Goal: Transaction & Acquisition: Purchase product/service

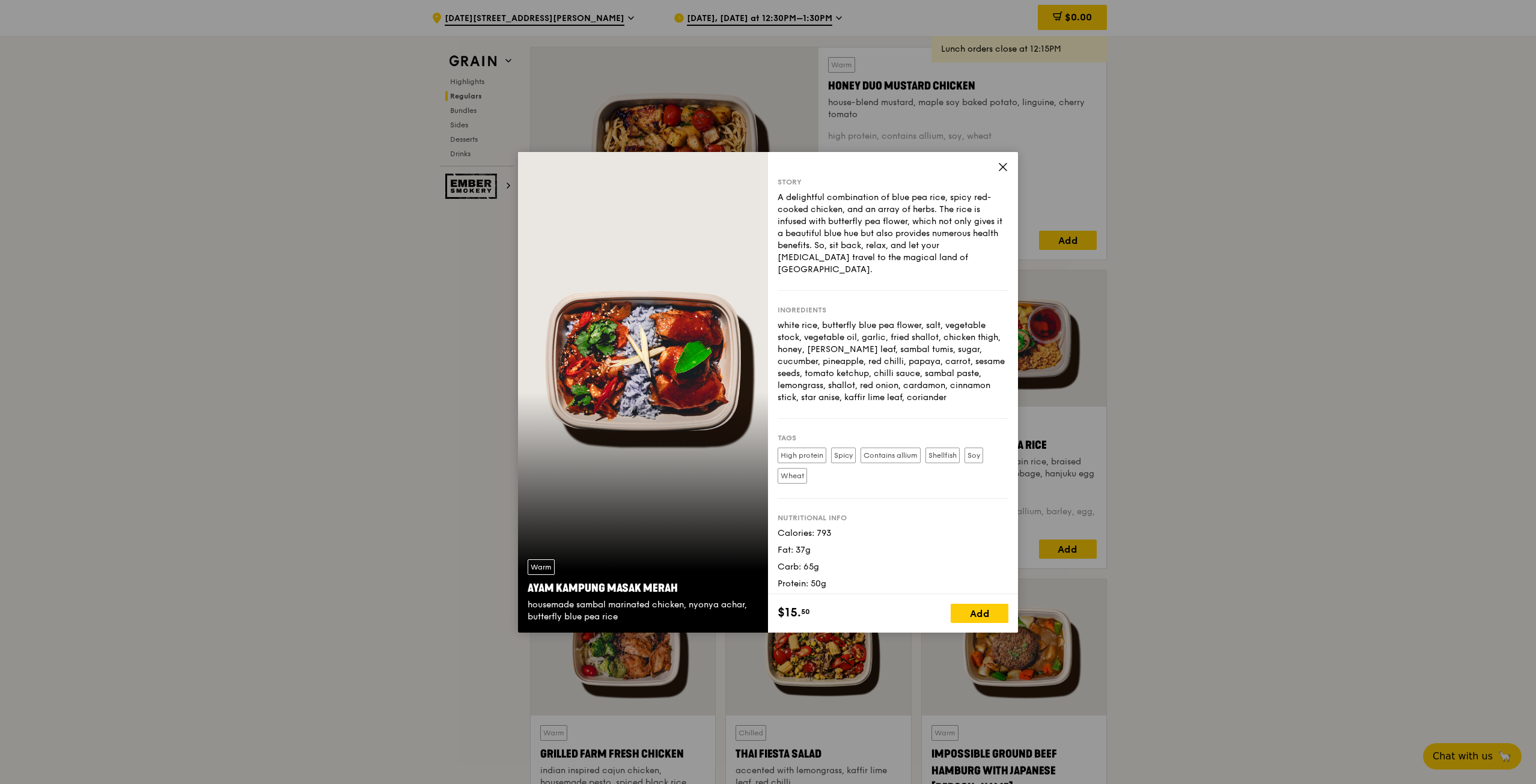
click at [1003, 168] on icon at bounding box center [1003, 167] width 7 height 7
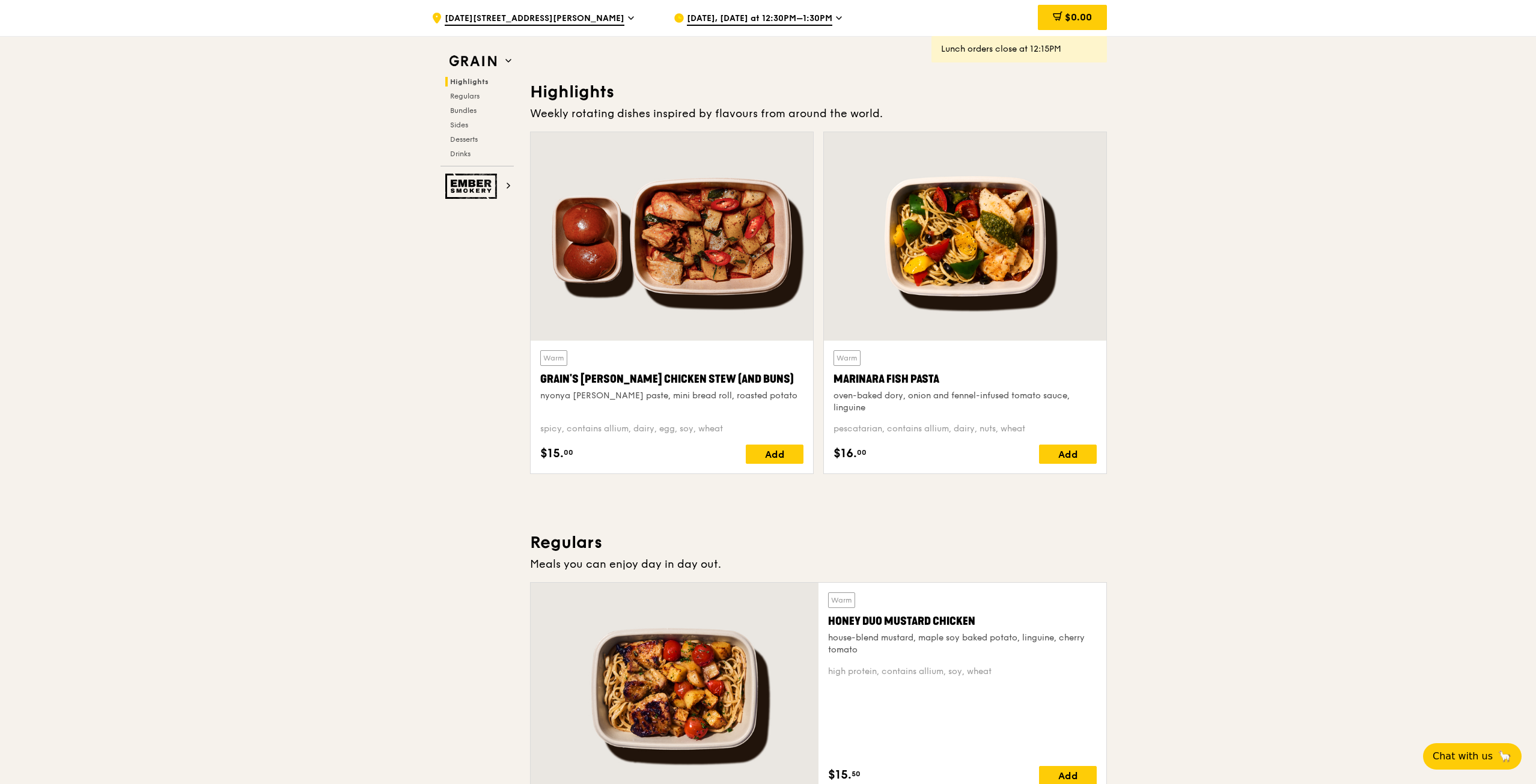
scroll to position [180, 0]
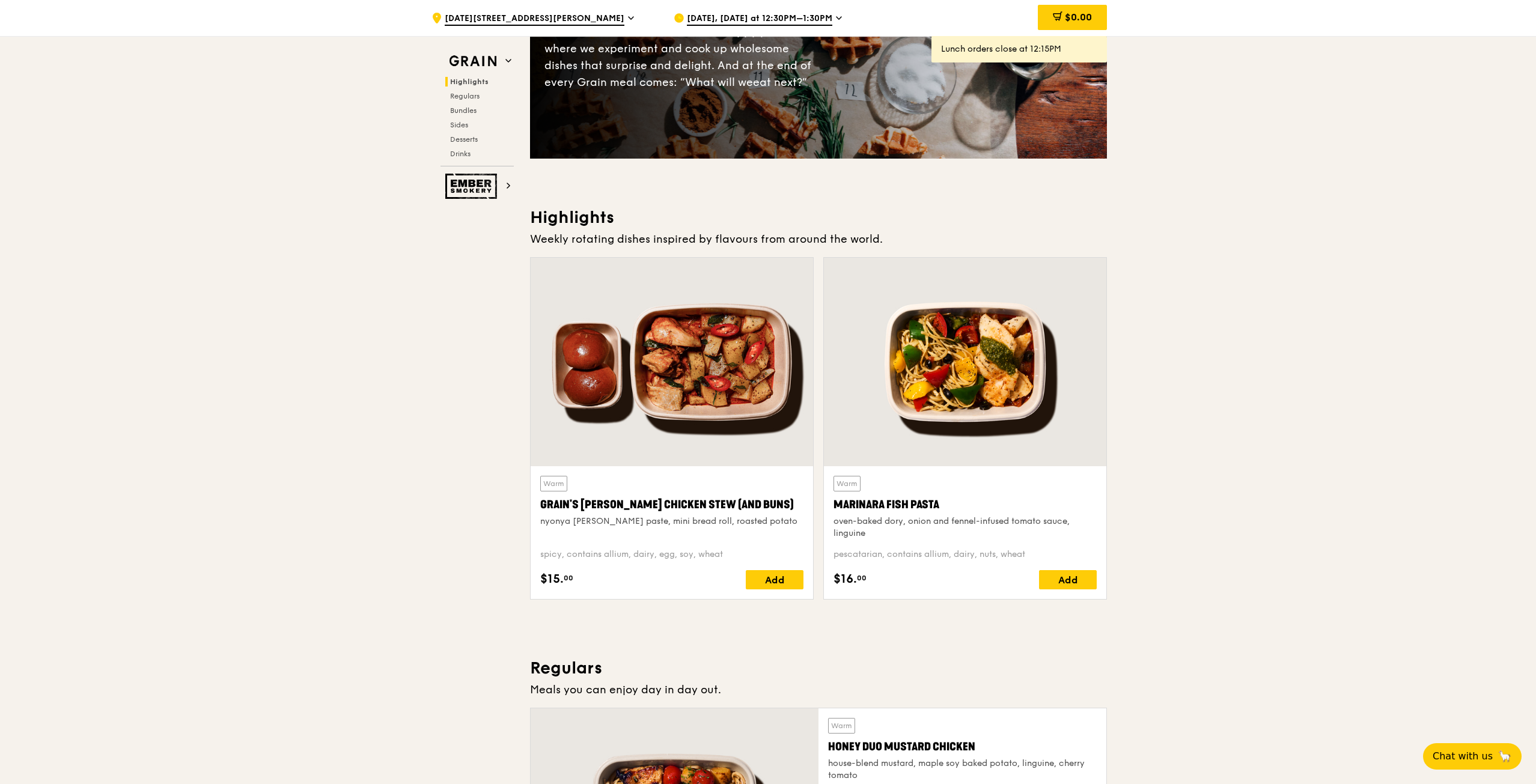
click at [779, 582] on div "Add" at bounding box center [774, 579] width 58 height 19
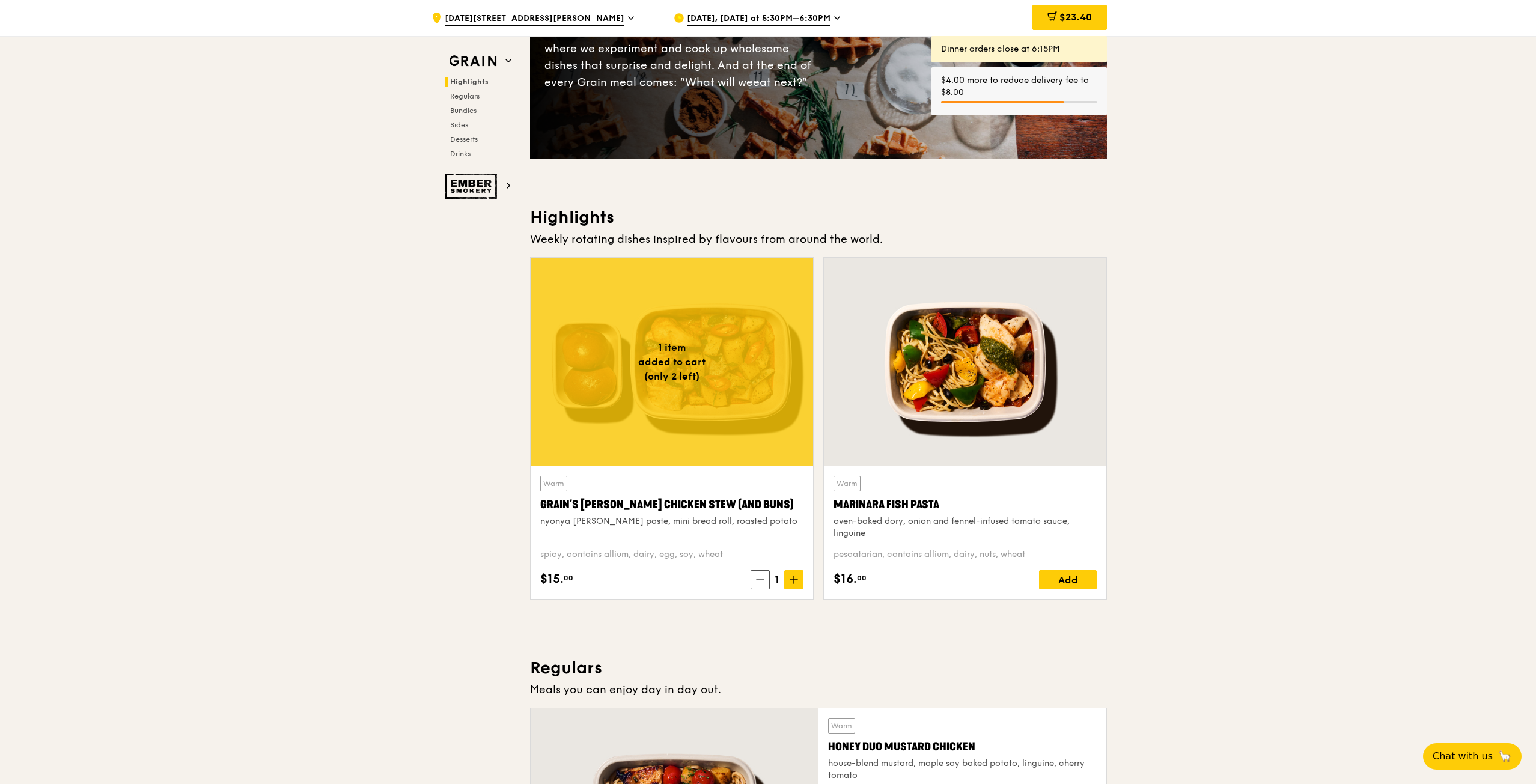
click at [792, 580] on icon at bounding box center [794, 580] width 7 height 0
click at [756, 19] on span "[DATE], [DATE] at 5:30PM–6:30PM" at bounding box center [758, 19] width 144 height 13
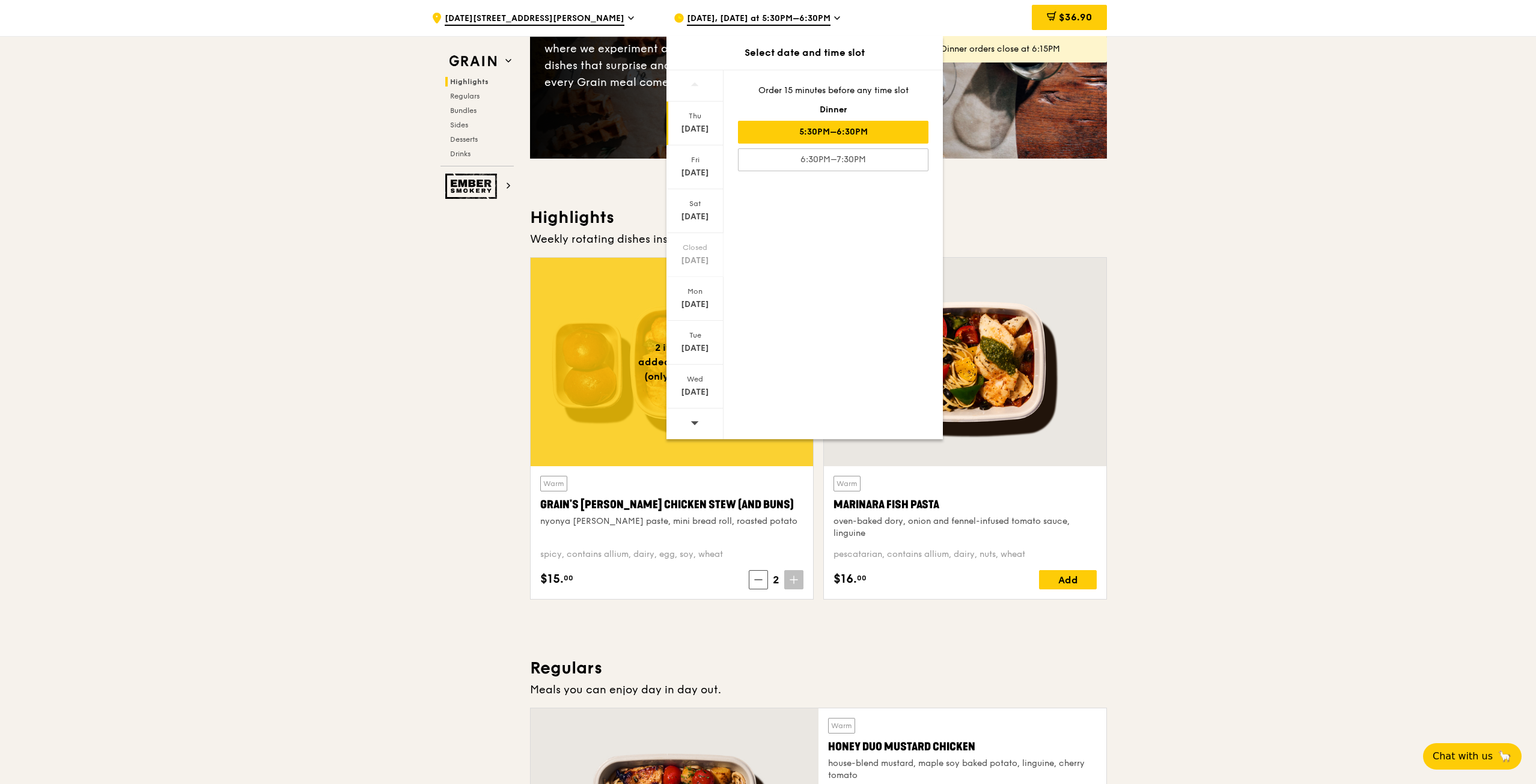
click at [770, 132] on div "5:30PM–6:30PM" at bounding box center [833, 132] width 191 height 23
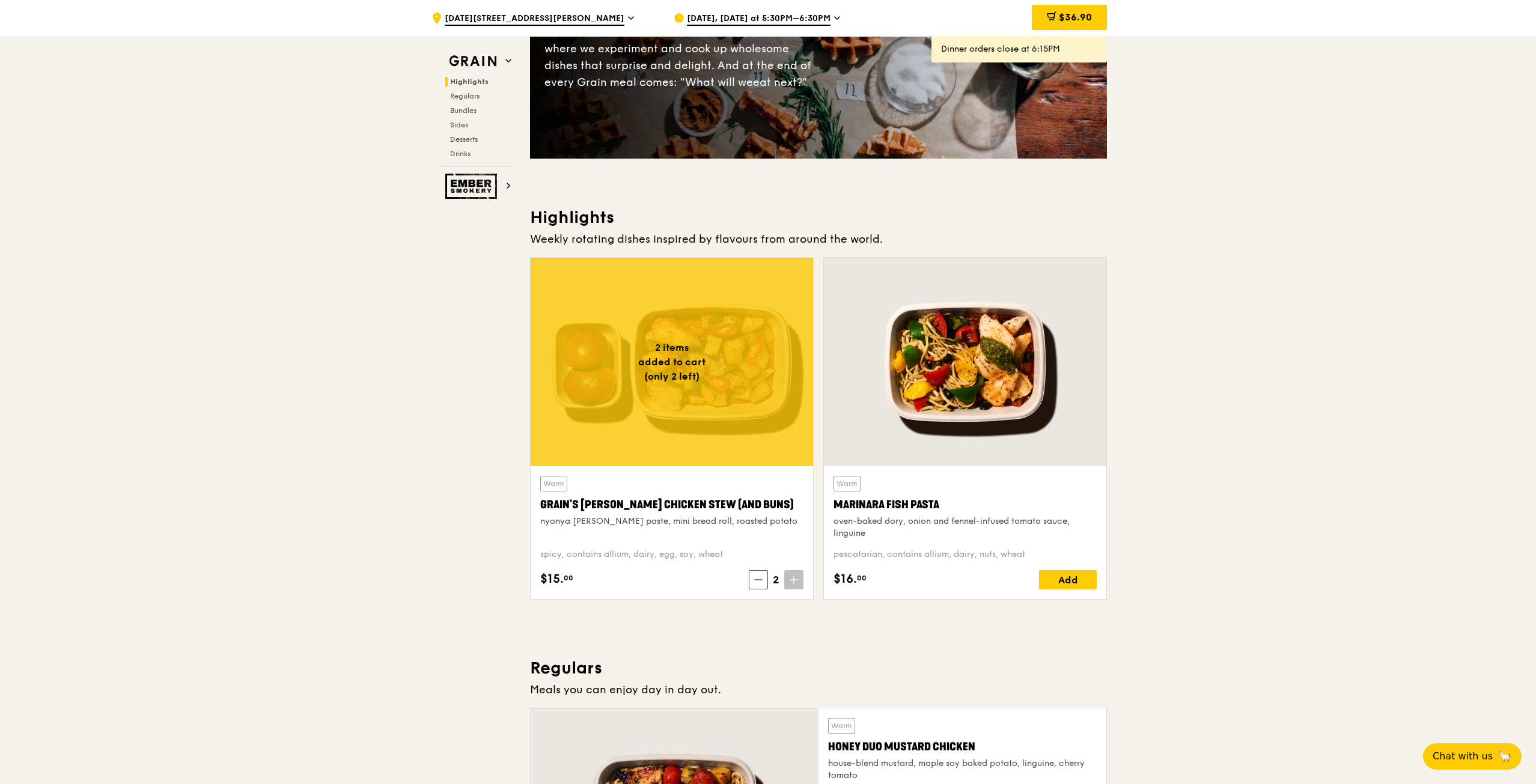
click at [1067, 15] on span "$36.90" at bounding box center [1075, 17] width 33 height 11
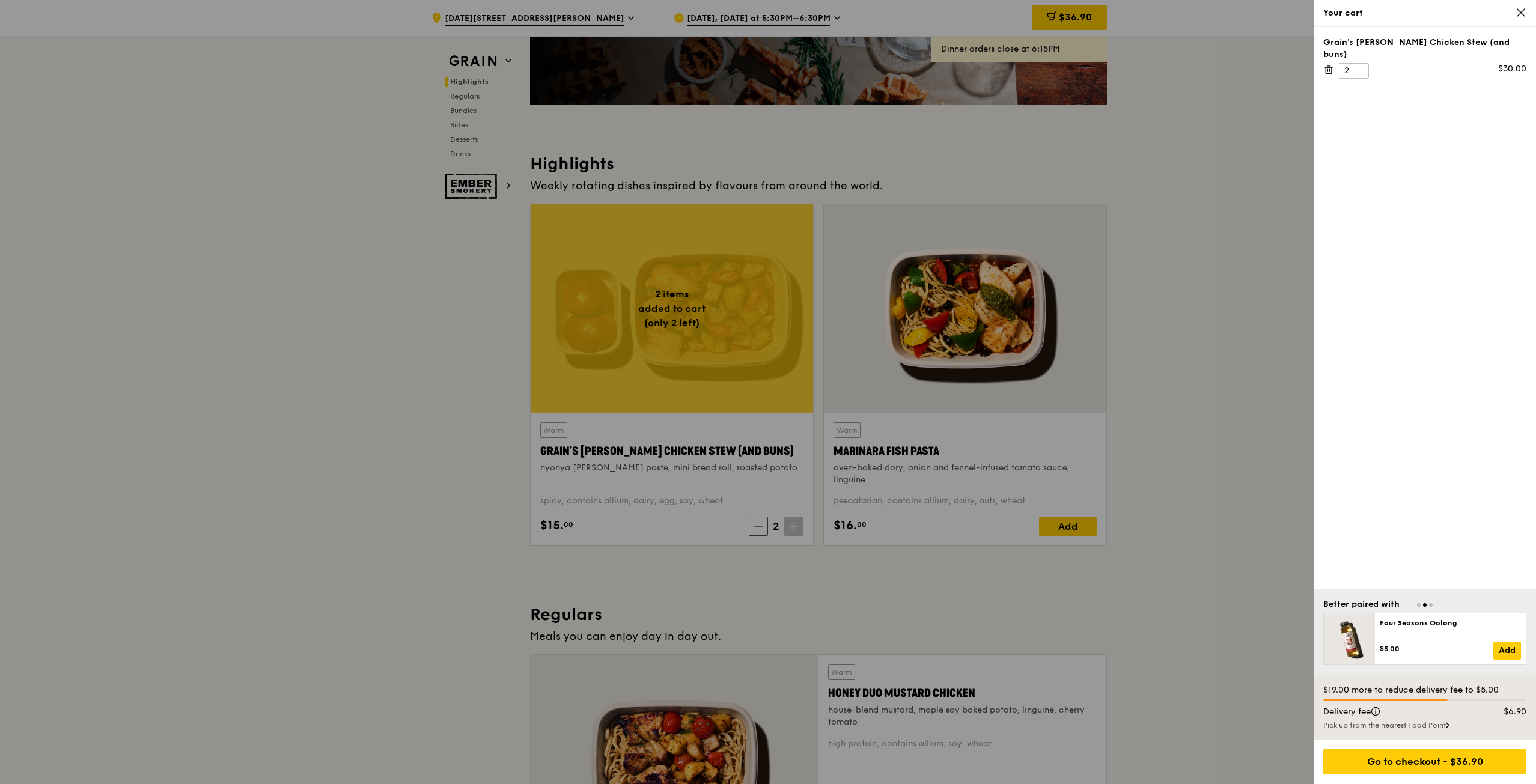
scroll to position [361, 0]
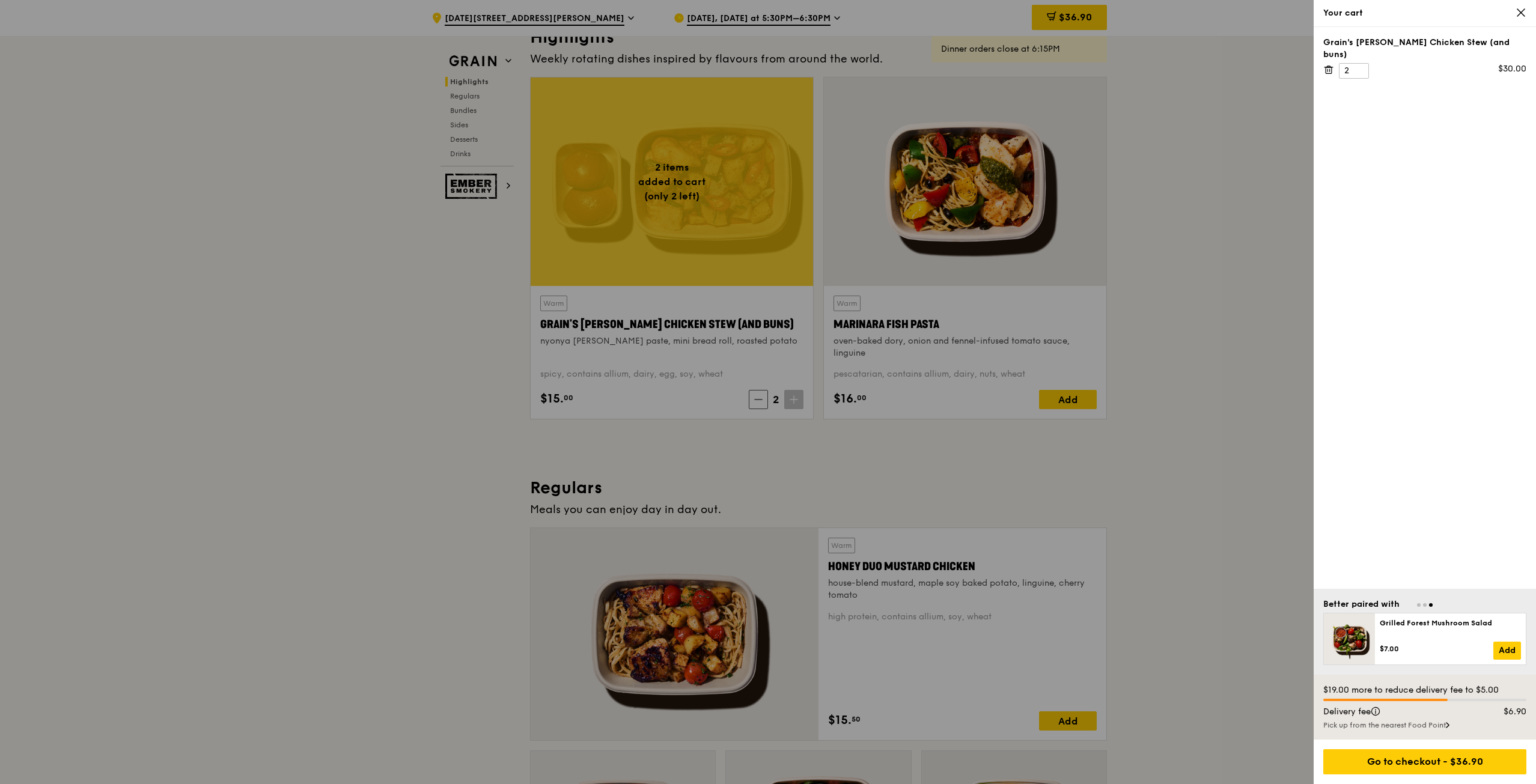
click at [1428, 761] on div "Go to checkout - $36.90" at bounding box center [1425, 762] width 203 height 25
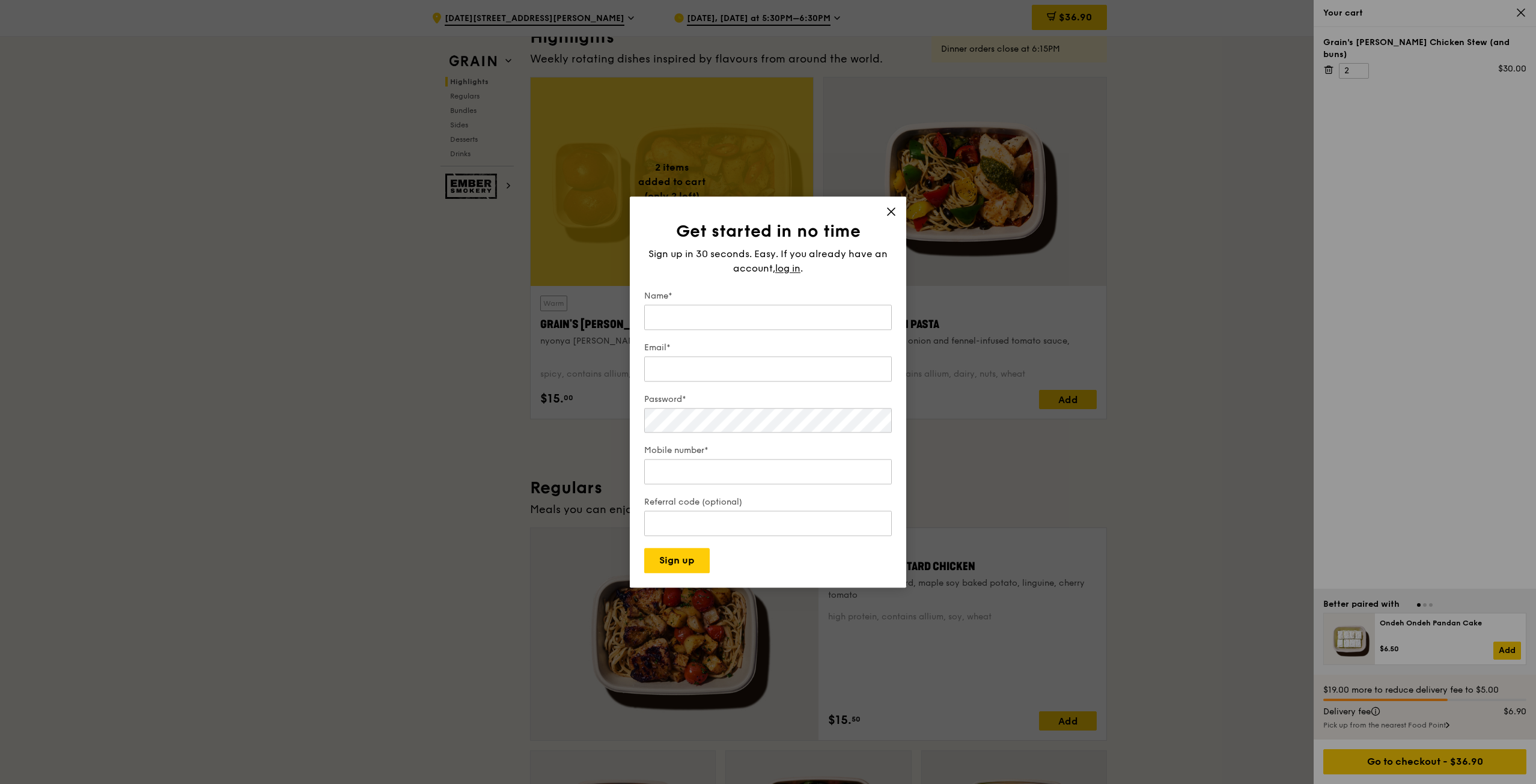
click at [786, 265] on span "log in" at bounding box center [788, 269] width 25 height 15
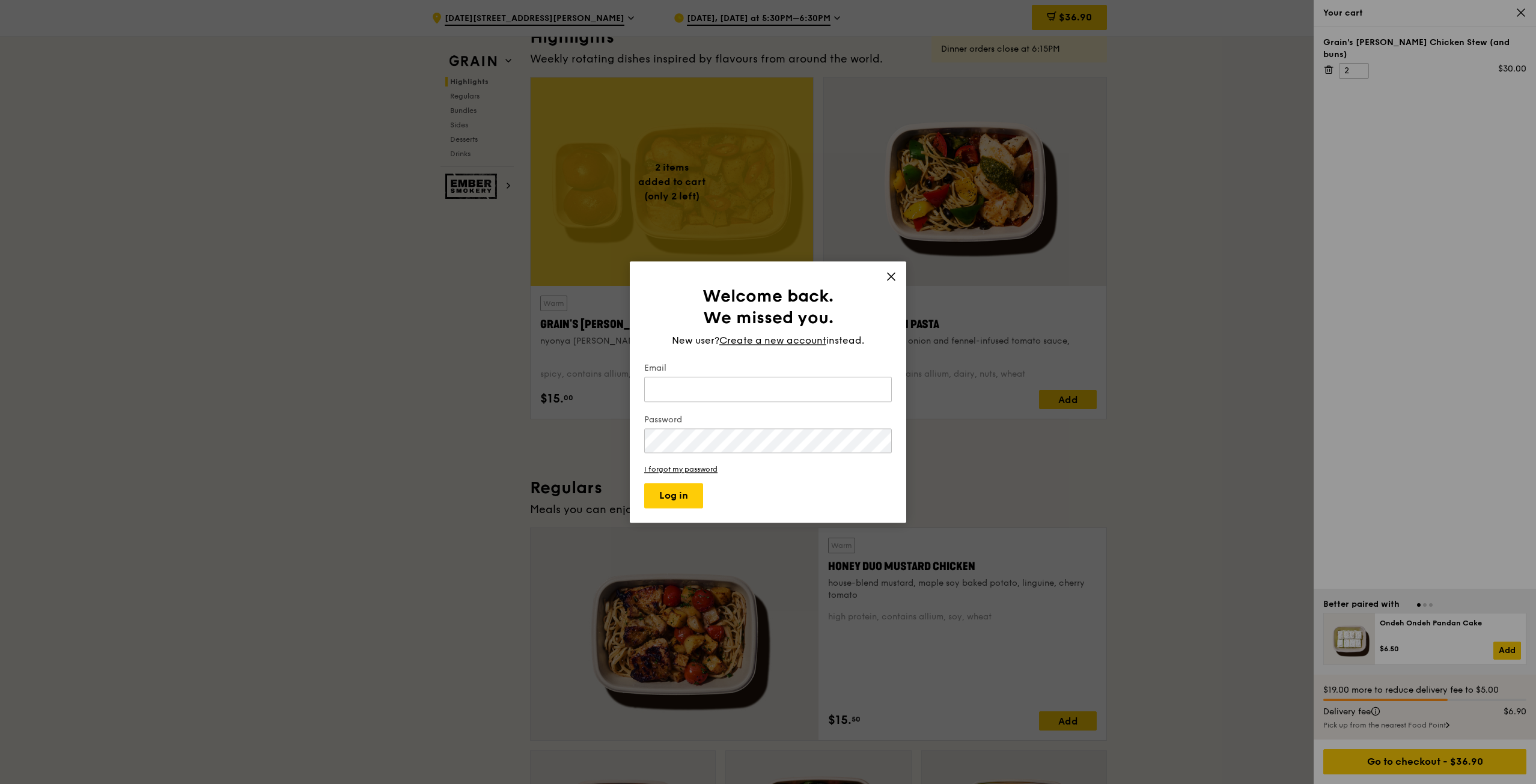
click at [673, 394] on input "Email" at bounding box center [768, 389] width 248 height 25
type input "angcx2@gmail.com"
click at [681, 491] on button "Log in" at bounding box center [674, 496] width 59 height 25
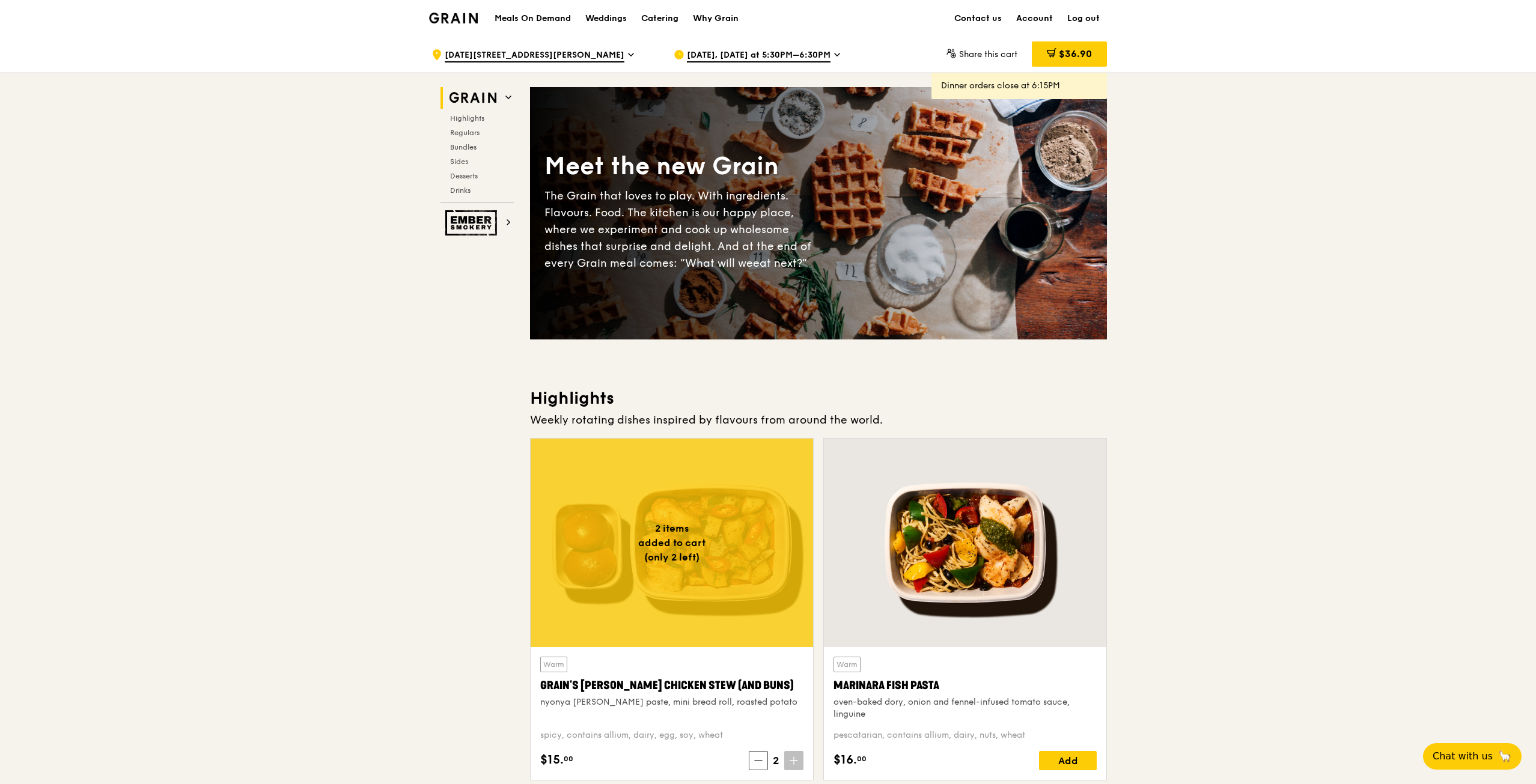
click at [1071, 54] on span "$36.90" at bounding box center [1075, 54] width 33 height 11
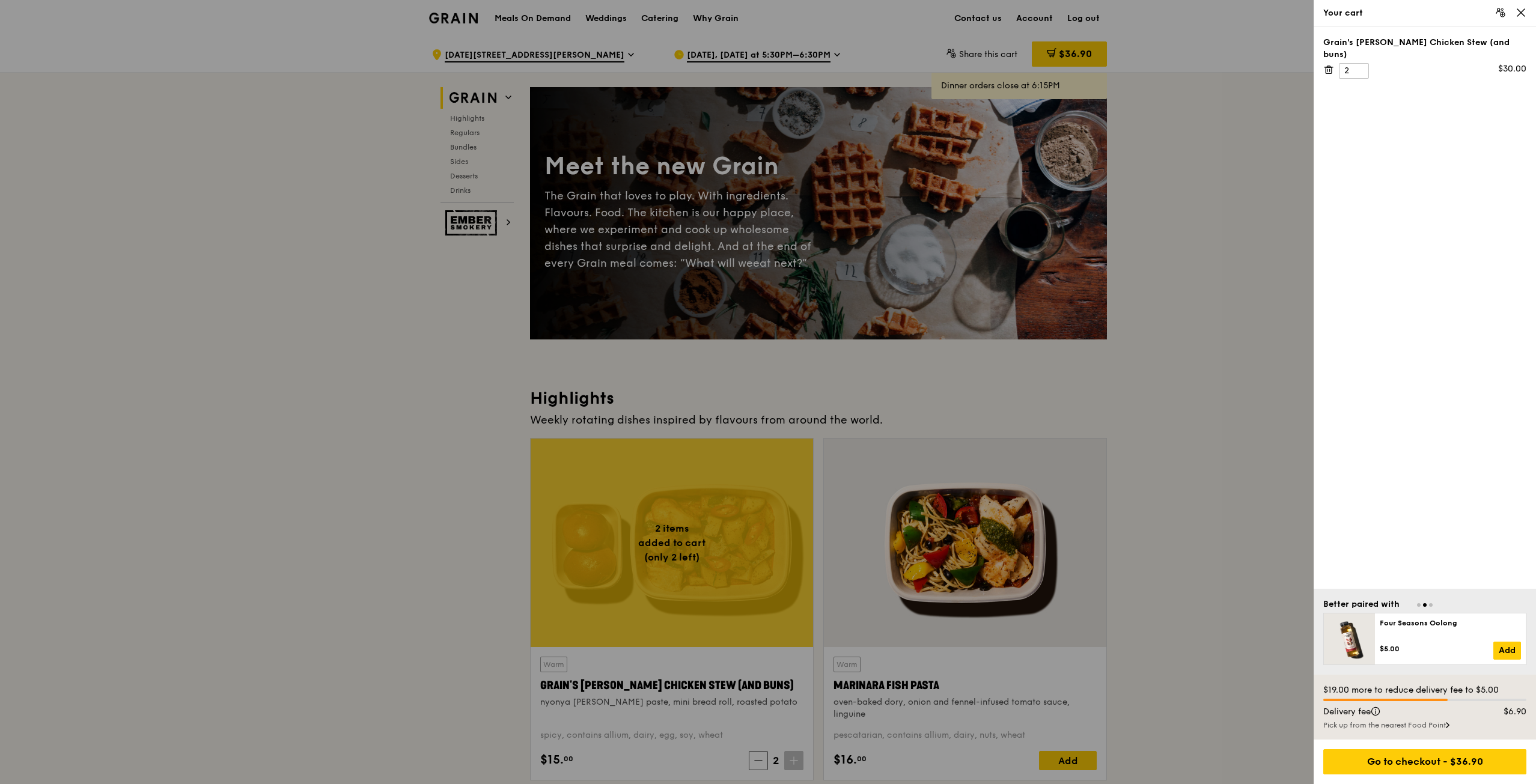
click at [1440, 764] on div "Go to checkout - $36.90" at bounding box center [1425, 762] width 203 height 25
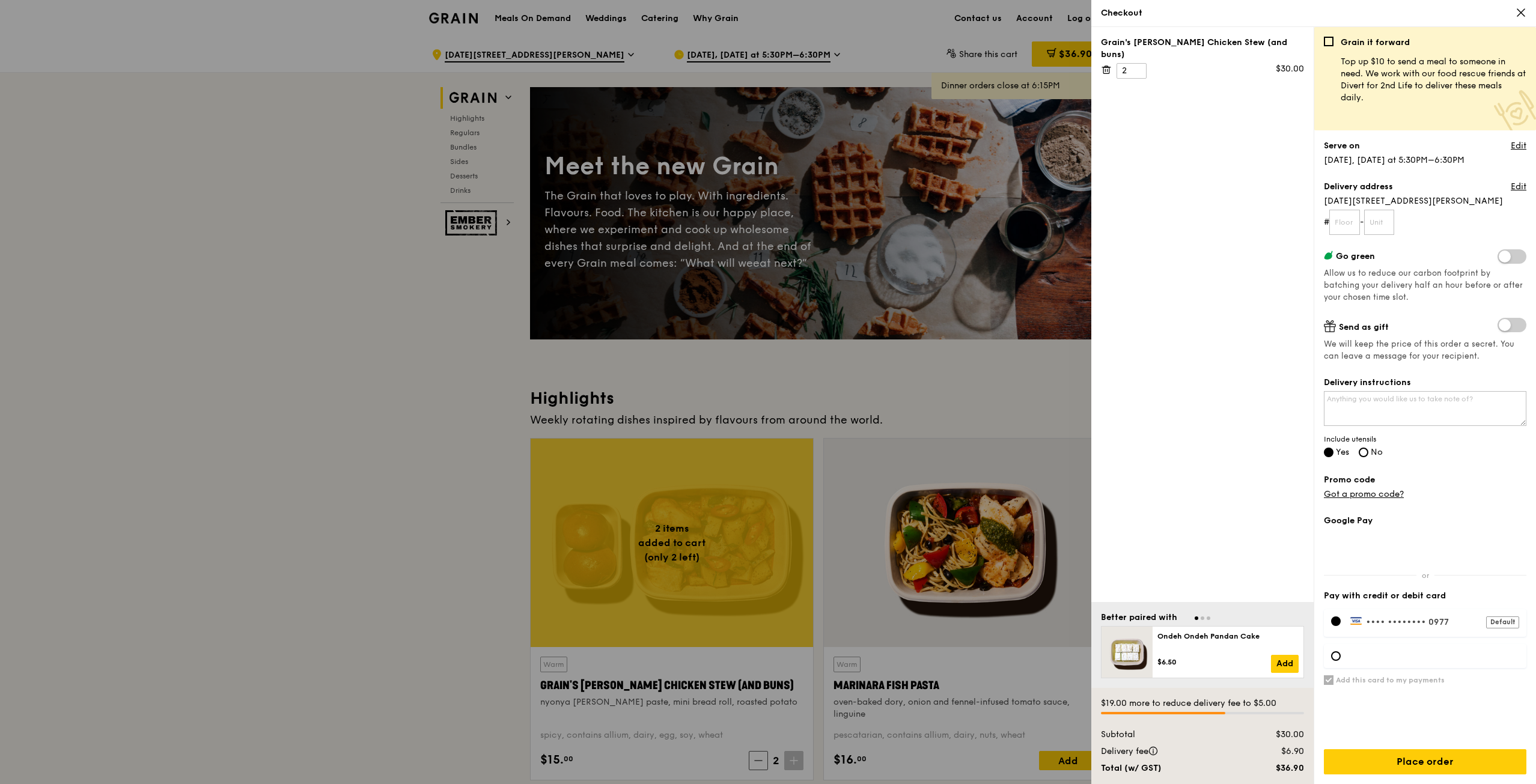
click at [1521, 11] on icon at bounding box center [1521, 13] width 11 height 11
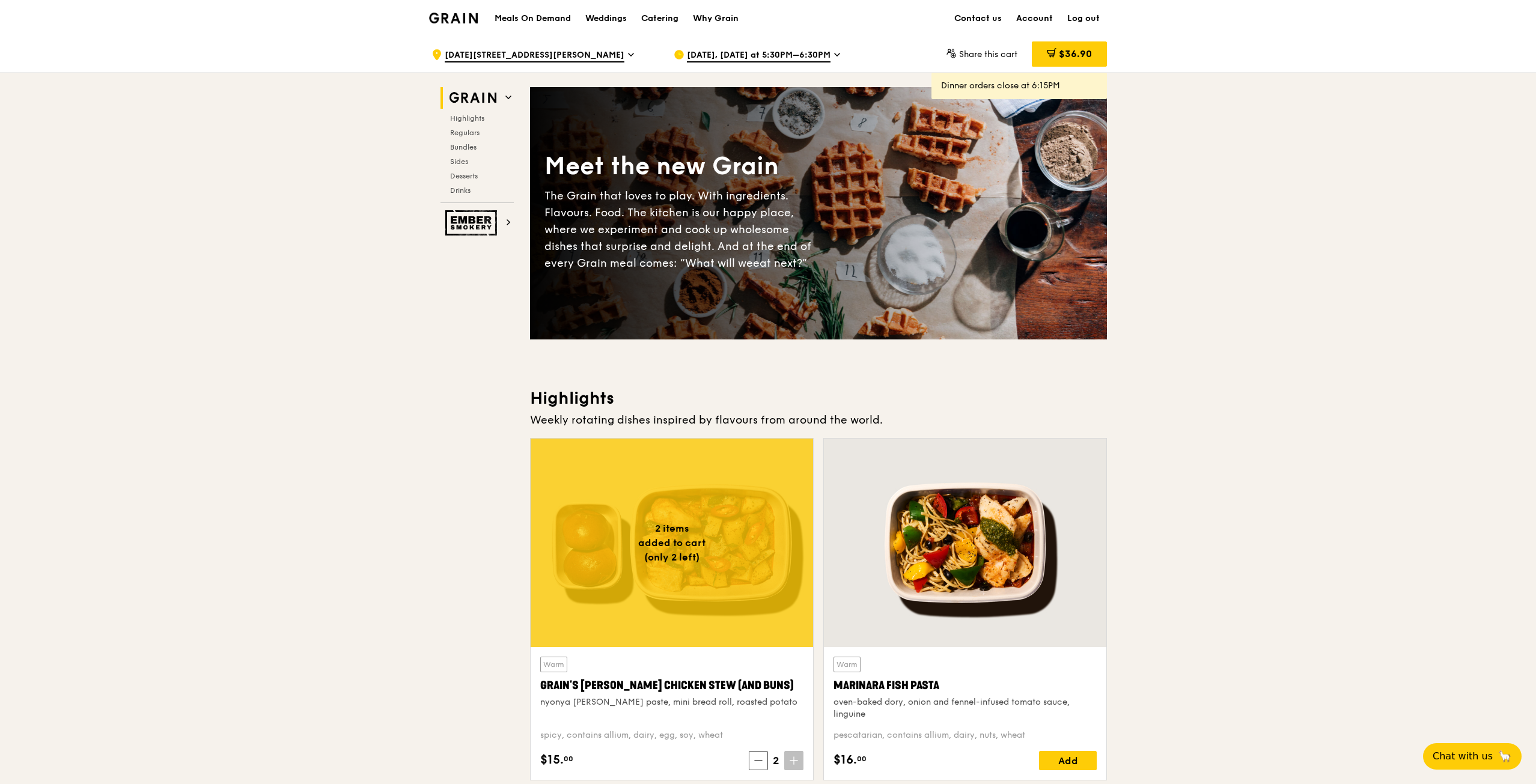
click at [1063, 53] on span "$36.90" at bounding box center [1075, 54] width 33 height 11
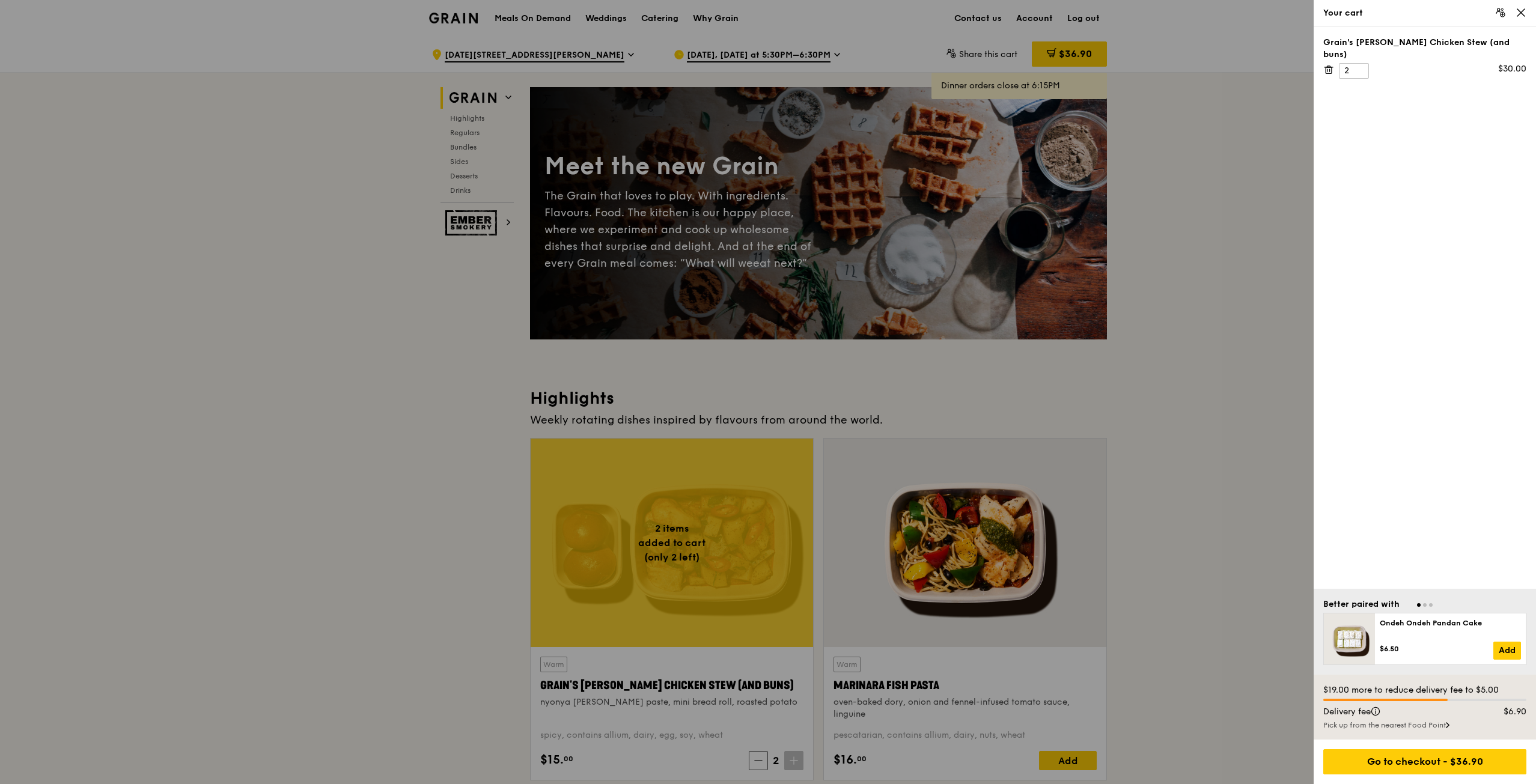
click at [1446, 762] on div "Go to checkout - $36.90" at bounding box center [1425, 762] width 203 height 25
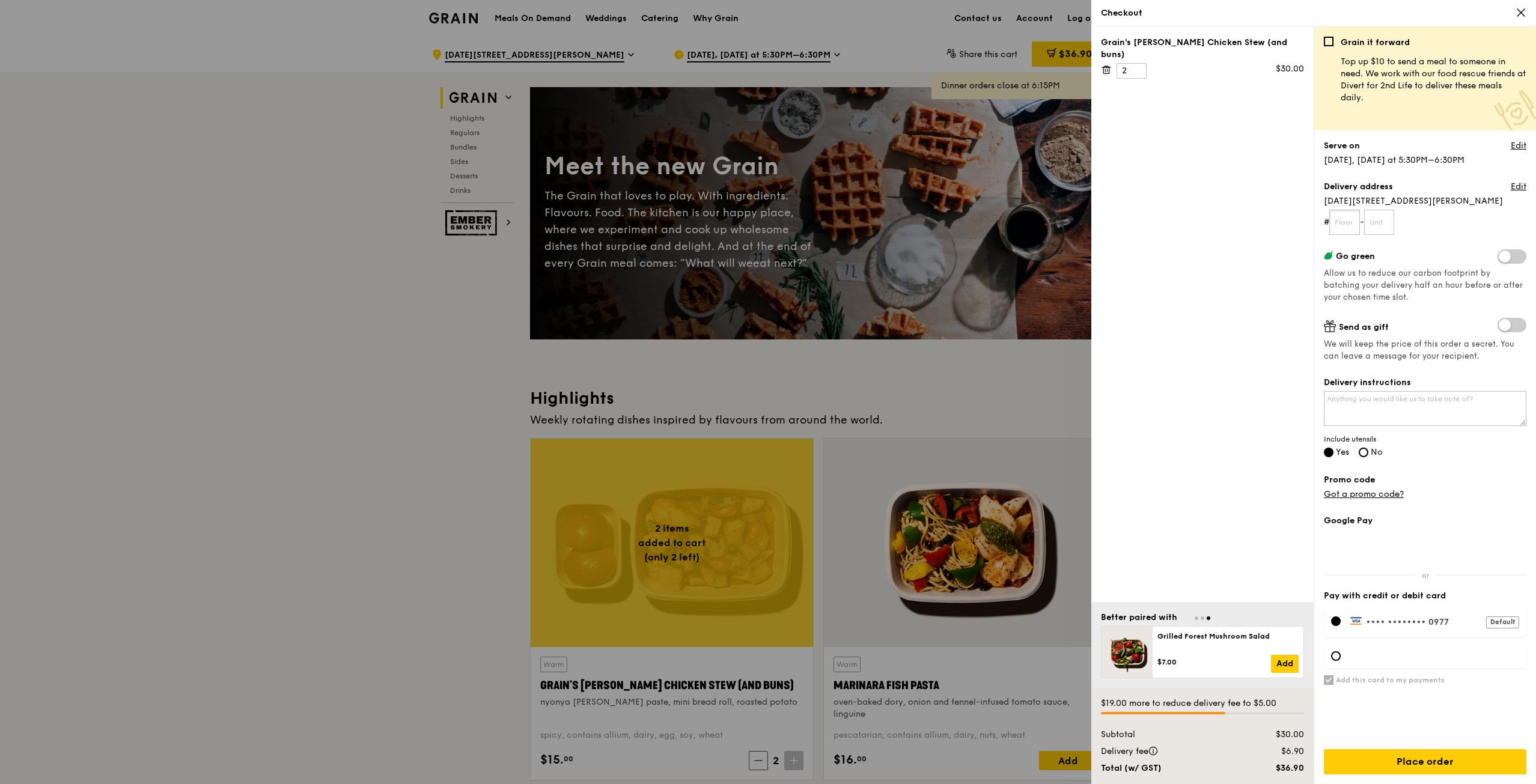
click at [1350, 218] on input "text" at bounding box center [1345, 222] width 31 height 25
type input "20"
click at [1389, 224] on input "text" at bounding box center [1379, 222] width 31 height 25
type input "01"
click at [1379, 399] on textarea "Delivery instructions" at bounding box center [1425, 409] width 203 height 35
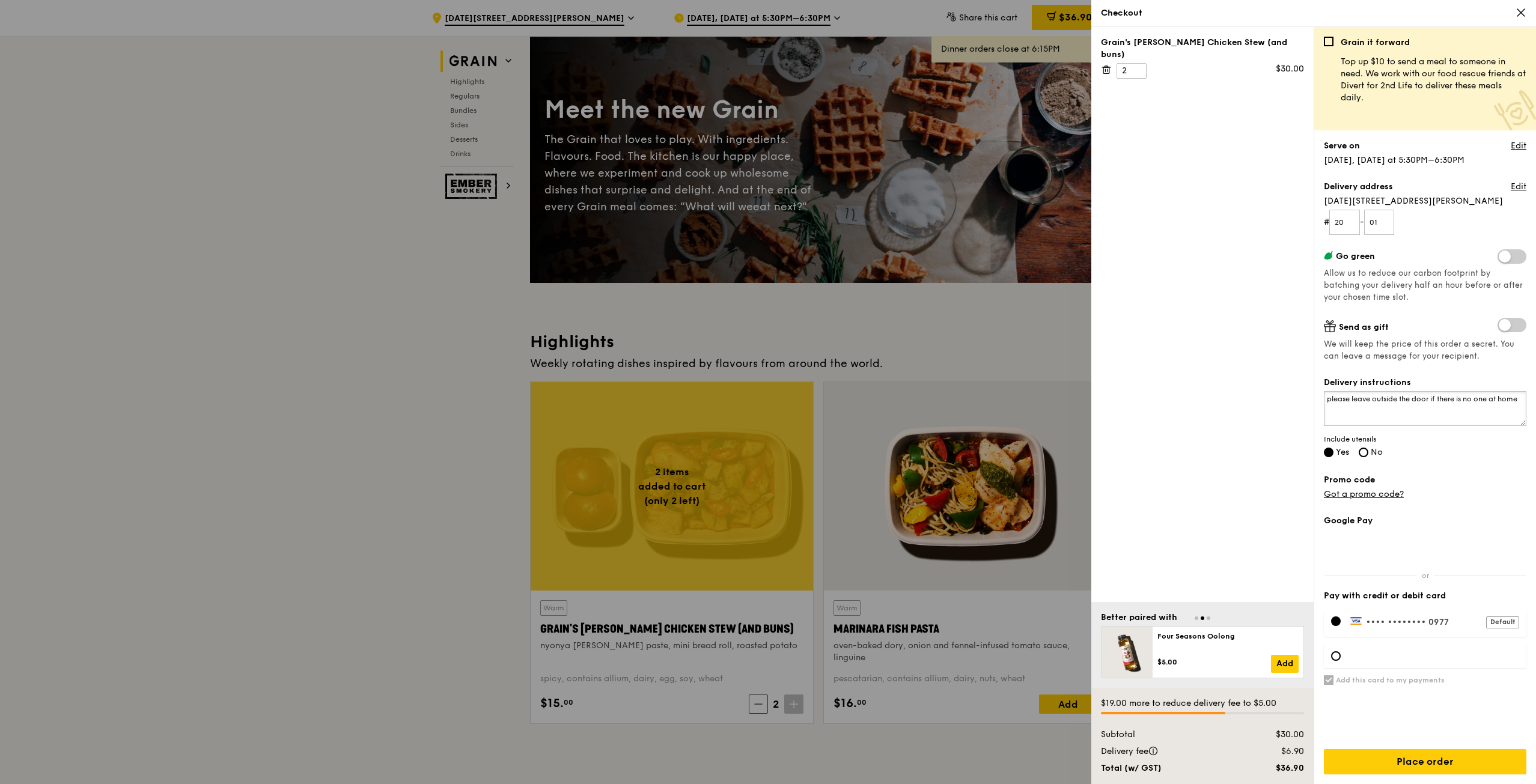
scroll to position [120, 0]
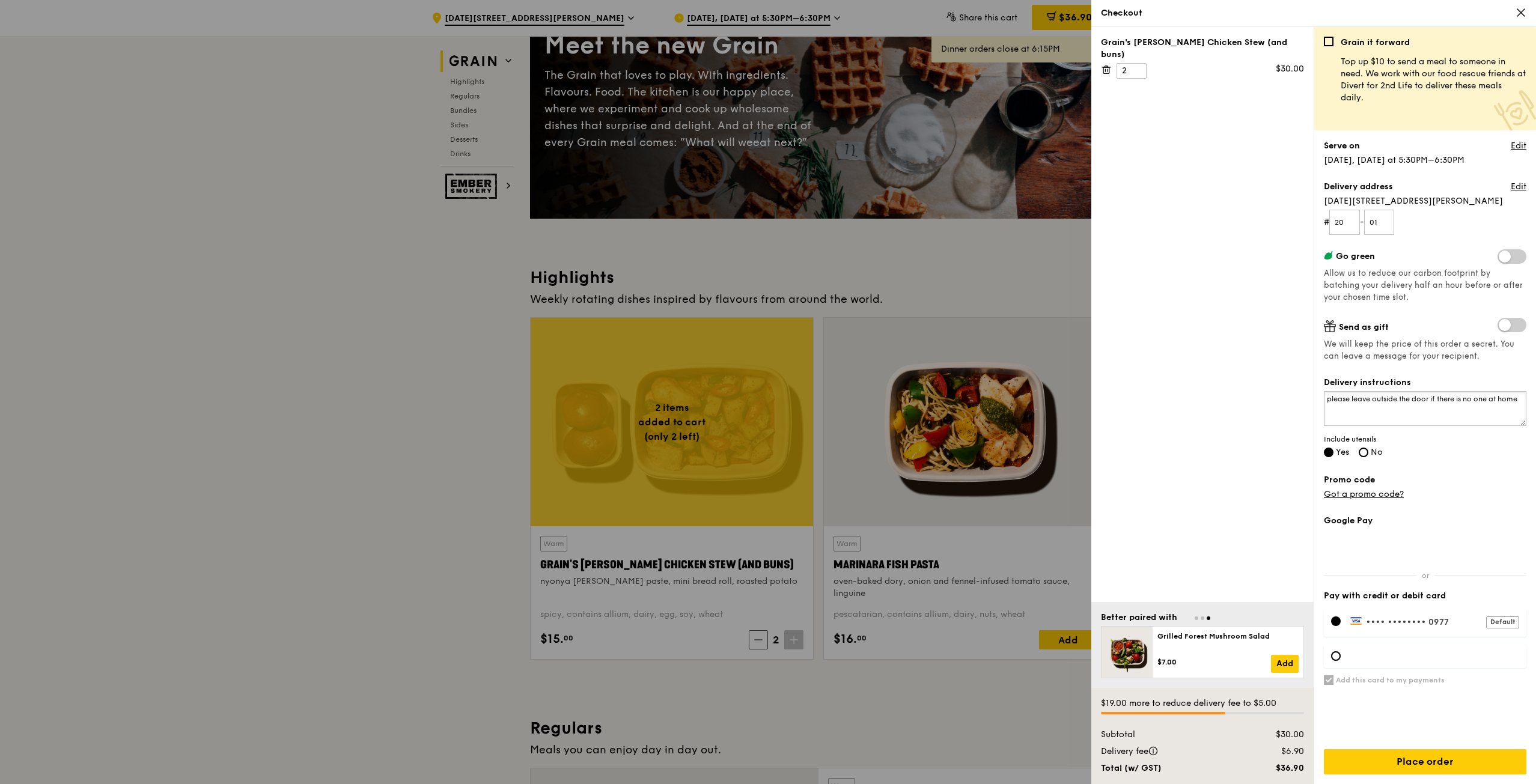
type textarea "please leave outside the door if there is no one at home"
click at [1421, 759] on input "Place order" at bounding box center [1425, 762] width 203 height 25
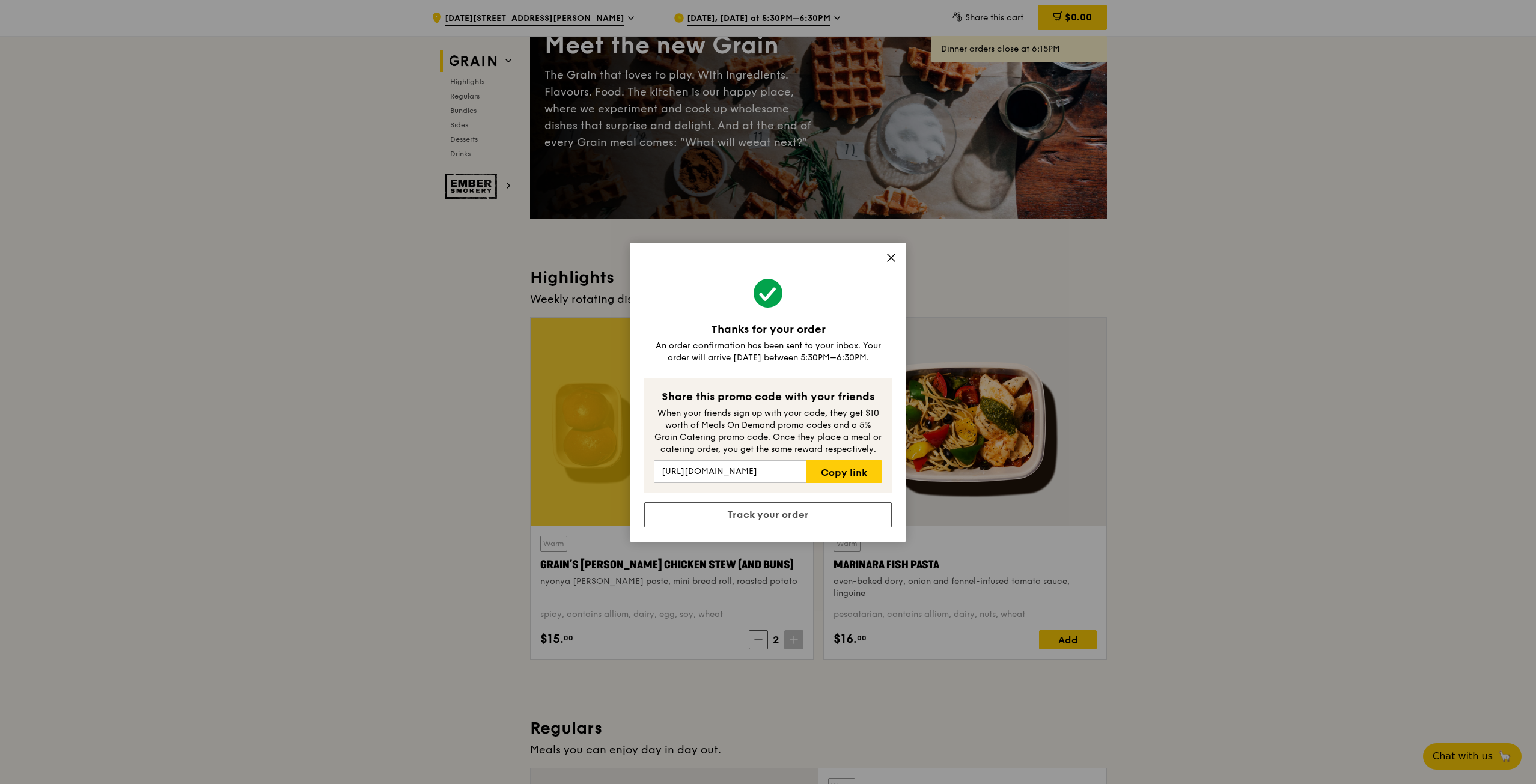
click at [889, 262] on icon at bounding box center [891, 258] width 11 height 11
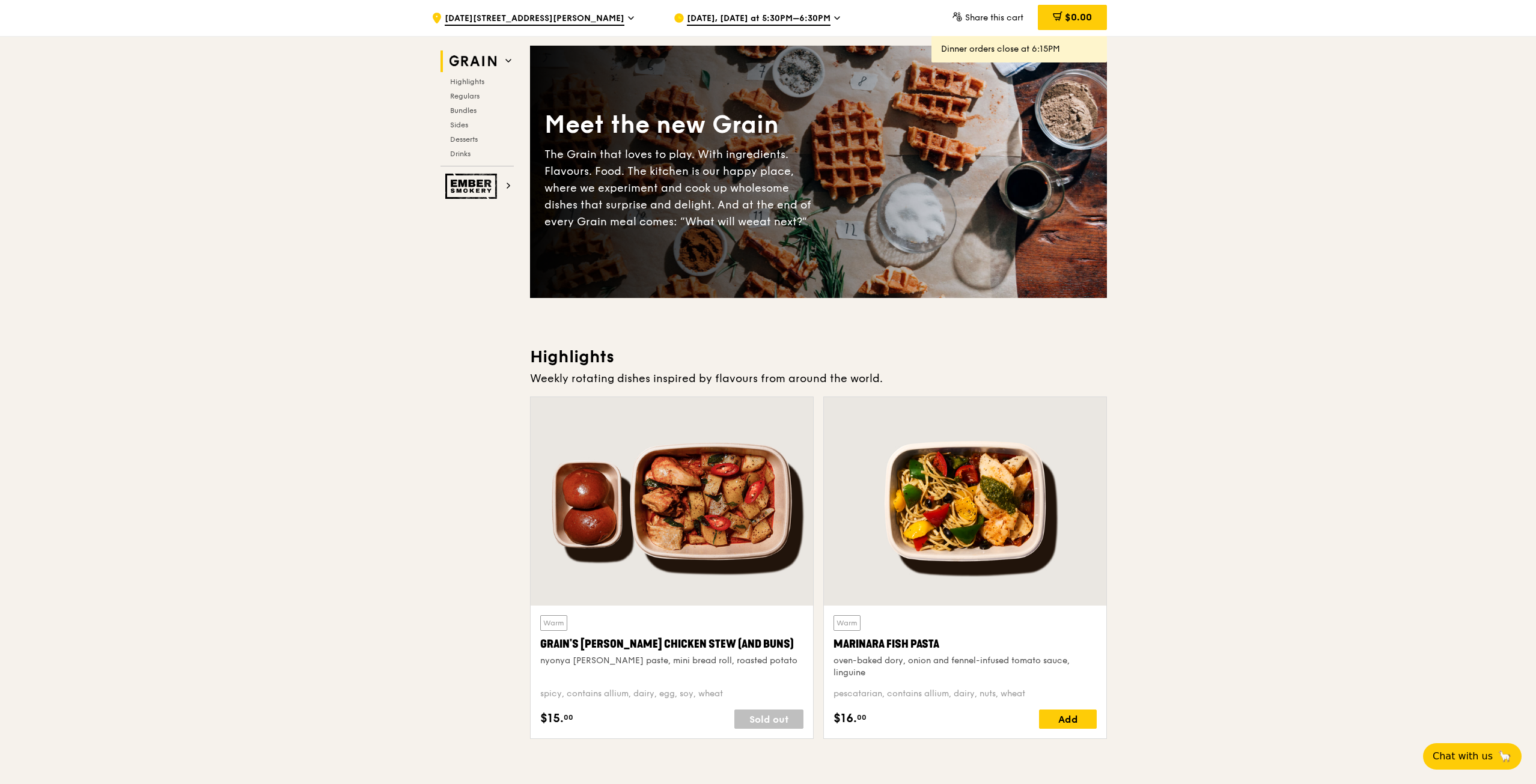
scroll to position [60, 0]
